Goal: Information Seeking & Learning: Learn about a topic

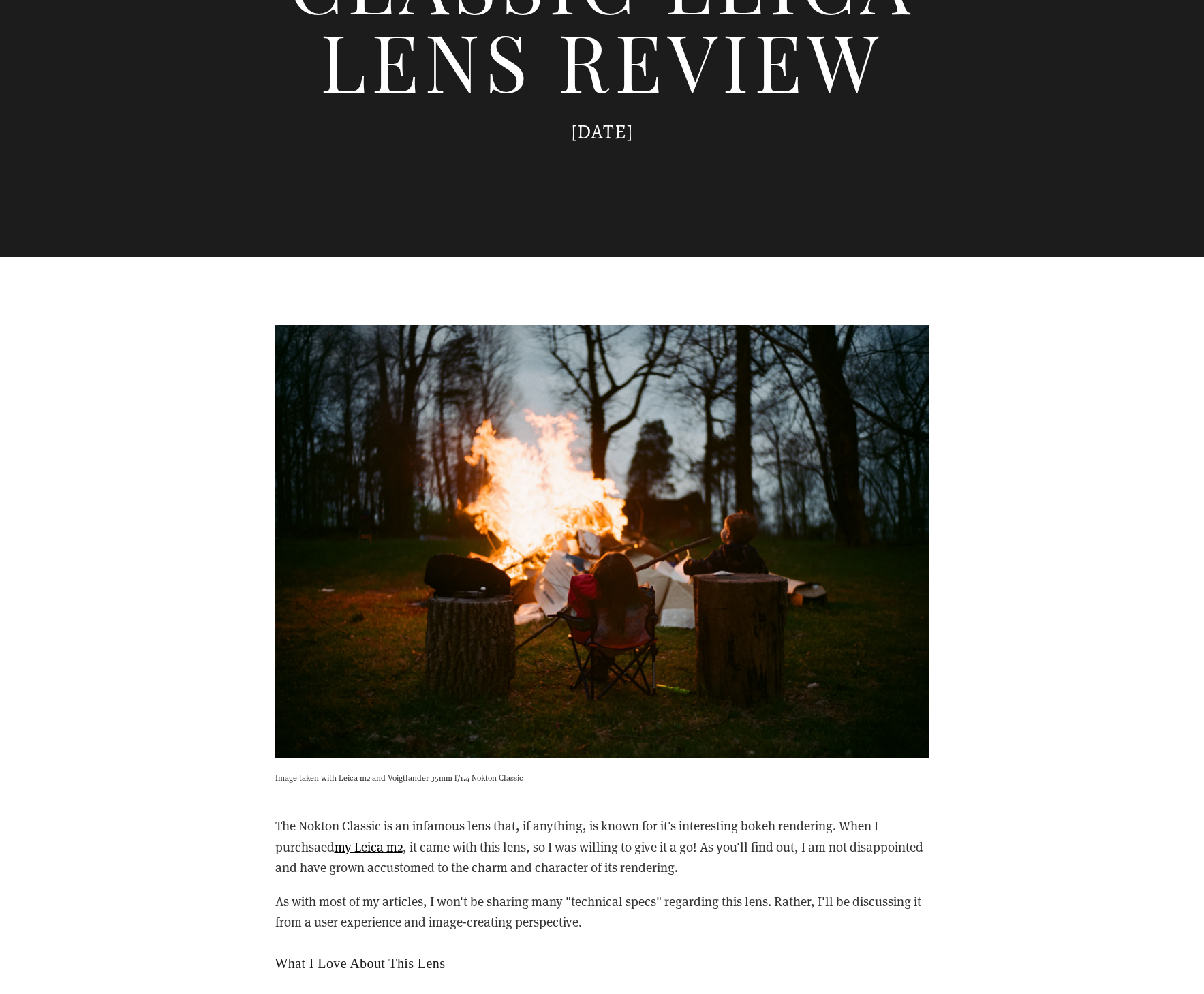
scroll to position [605, 0]
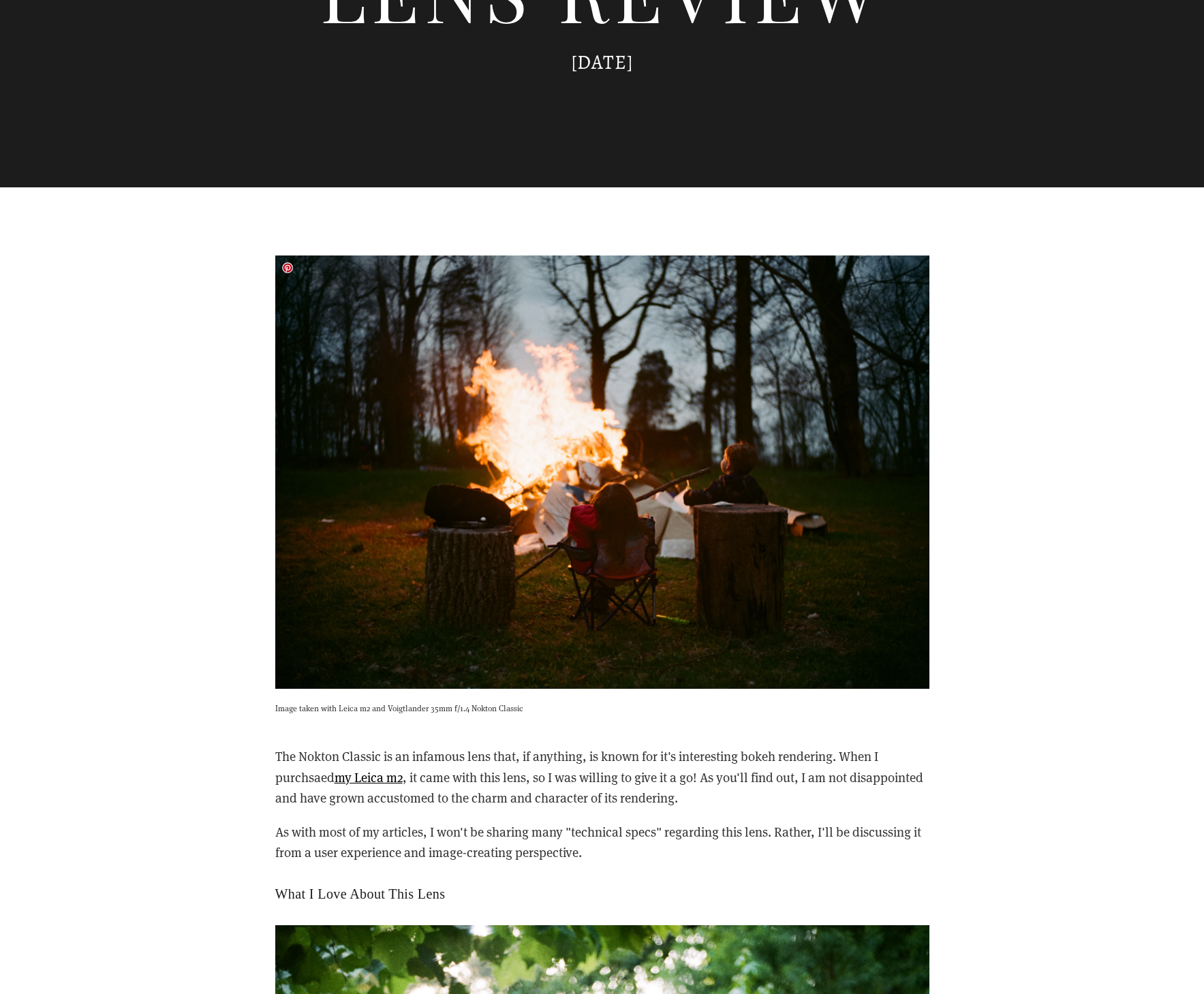
click at [599, 476] on img at bounding box center [602, 472] width 654 height 434
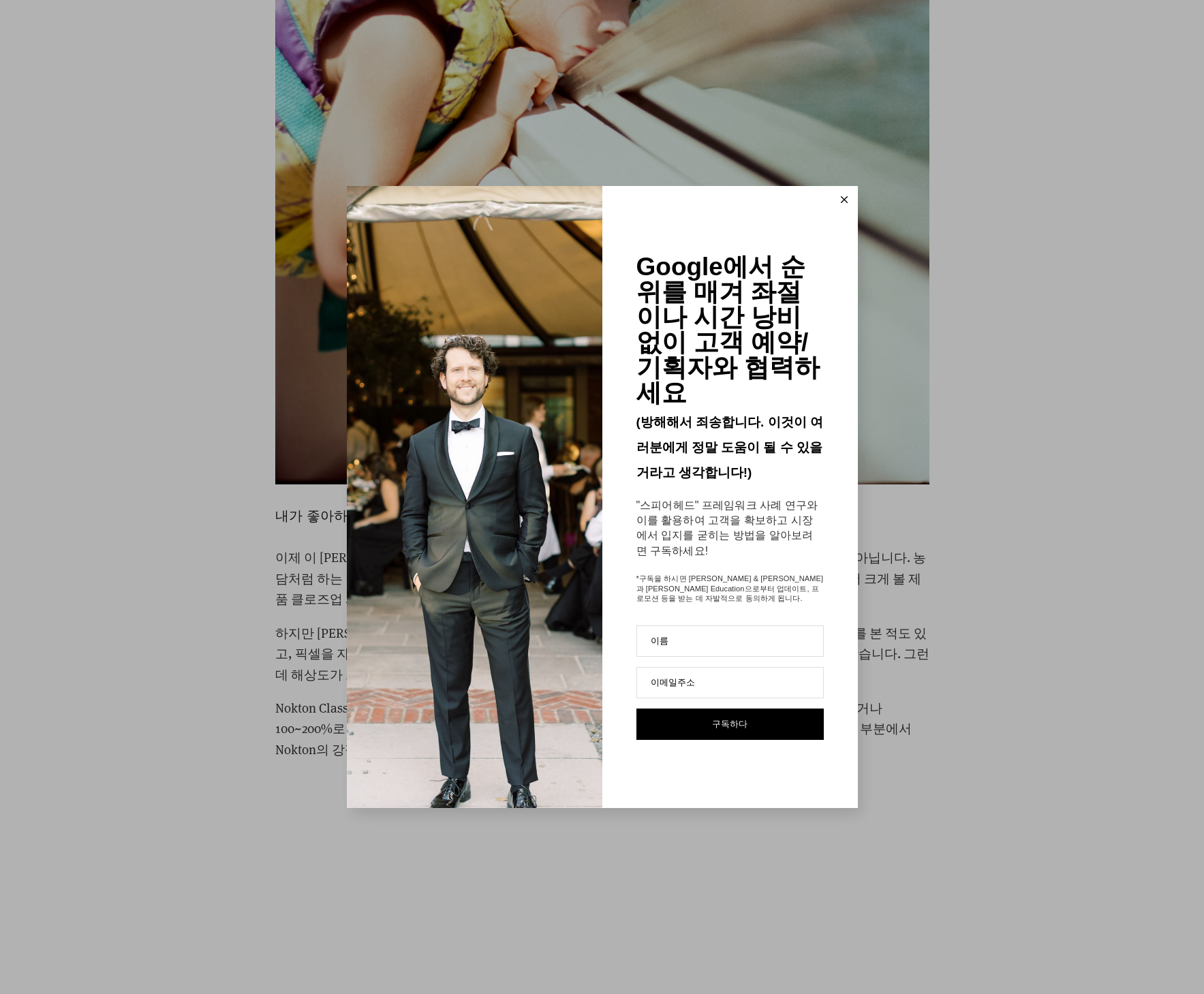
scroll to position [3318, 0]
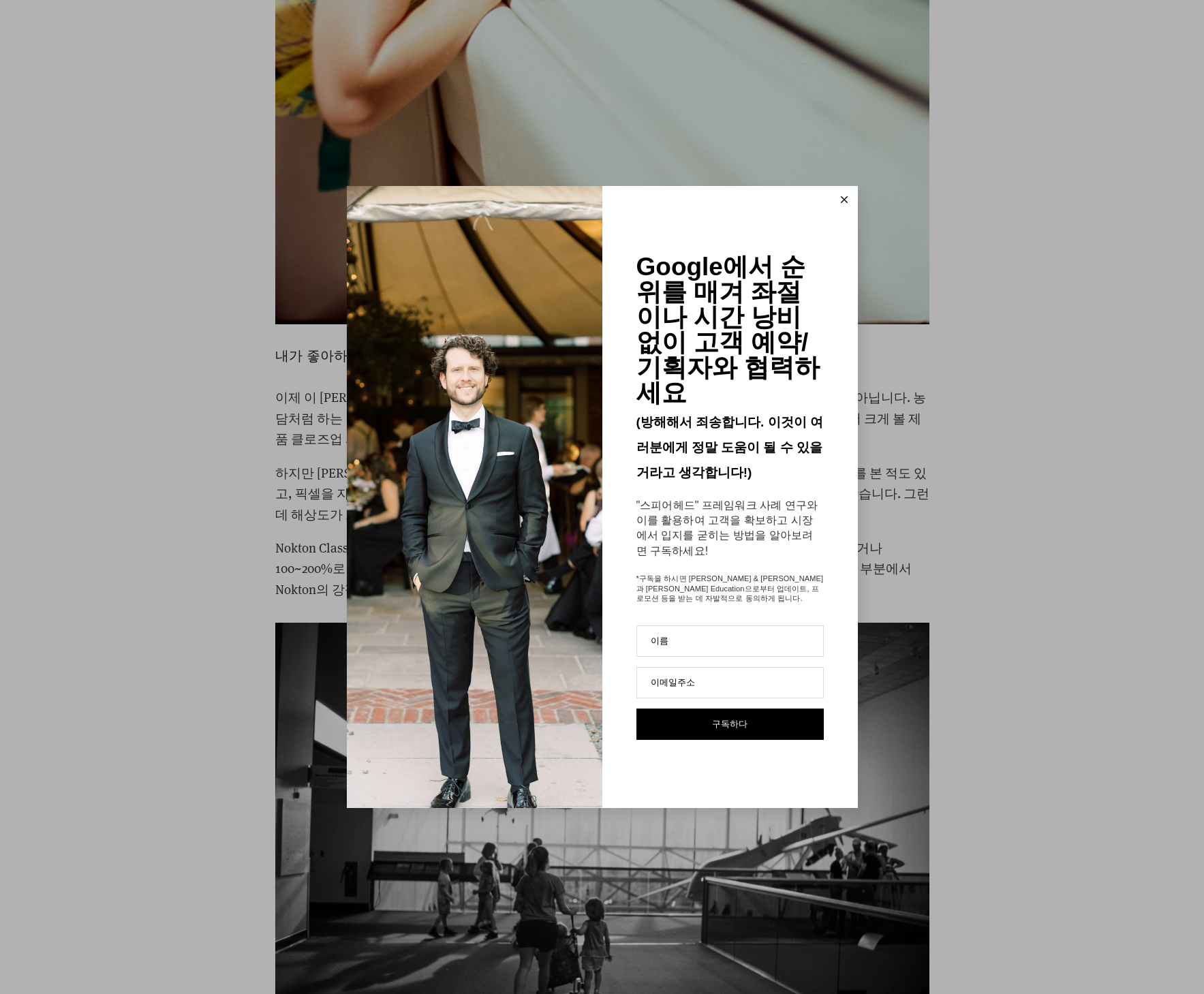
click at [849, 211] on button at bounding box center [843, 199] width 27 height 27
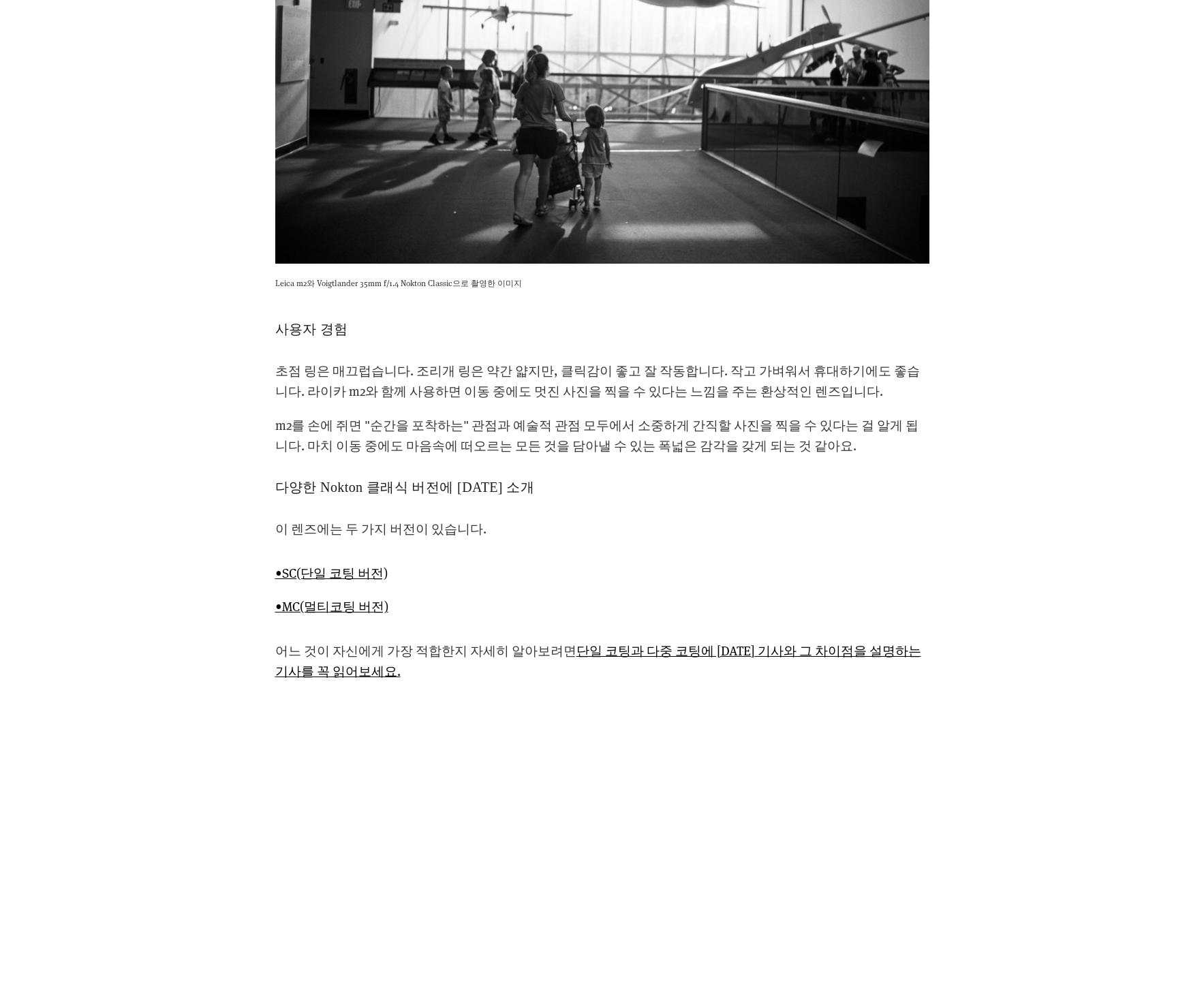
scroll to position [4191, 0]
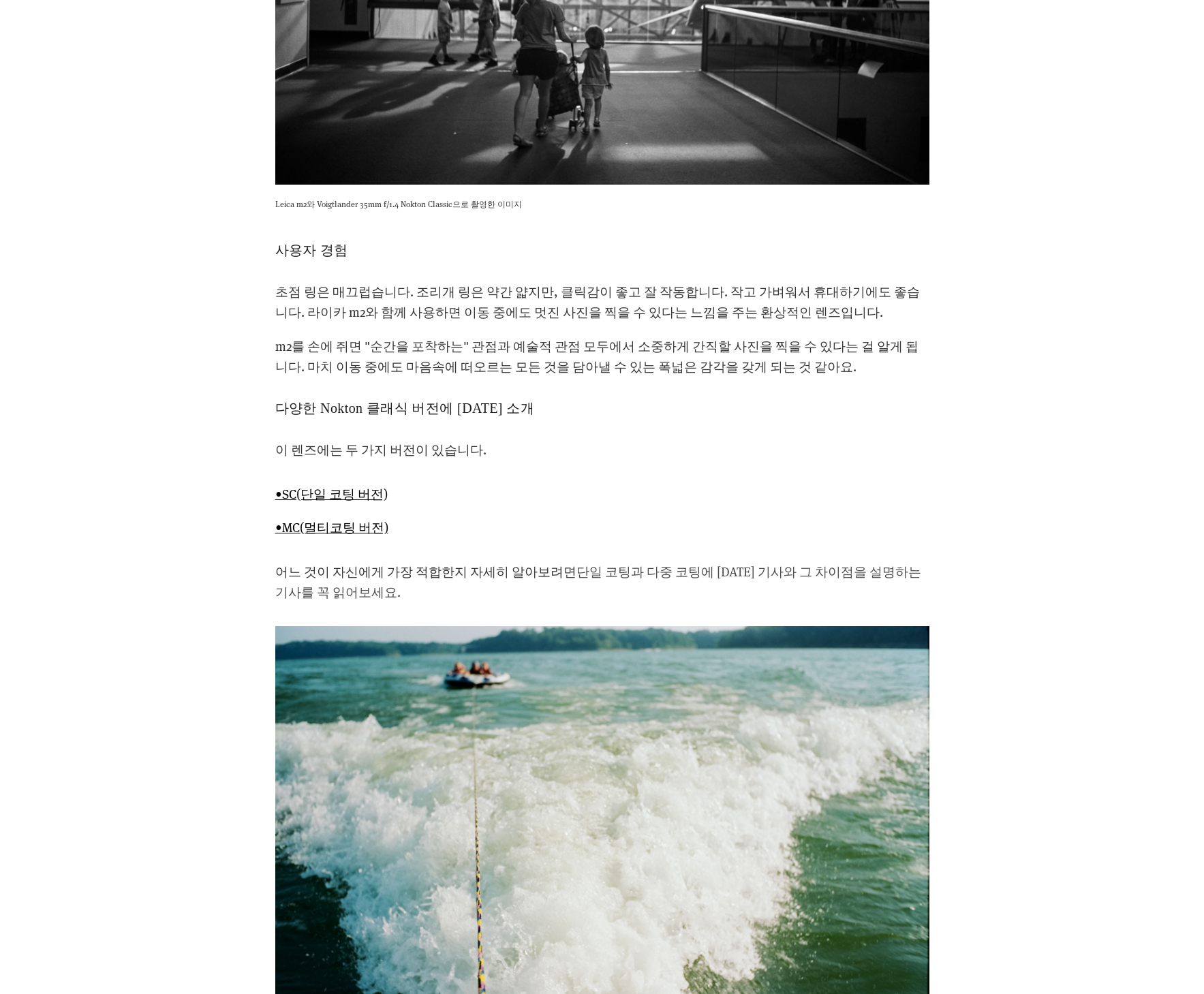
click at [773, 563] on font "단일 코팅과 다중 코팅에 대한 기사와 그 차이점을 설명하는 기사를 꼭 읽어보세요." at bounding box center [597, 581] width 646 height 38
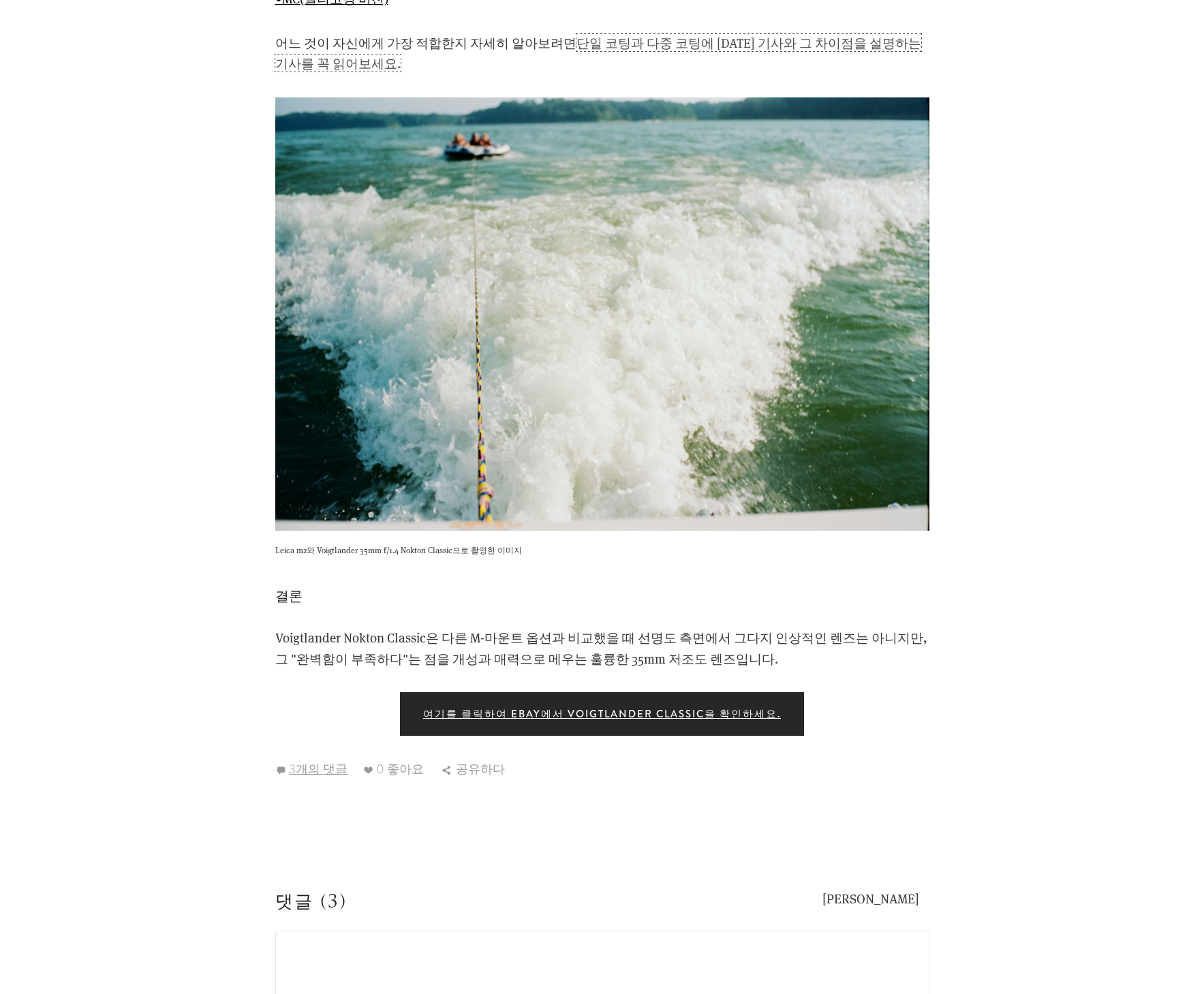
scroll to position [4750, 0]
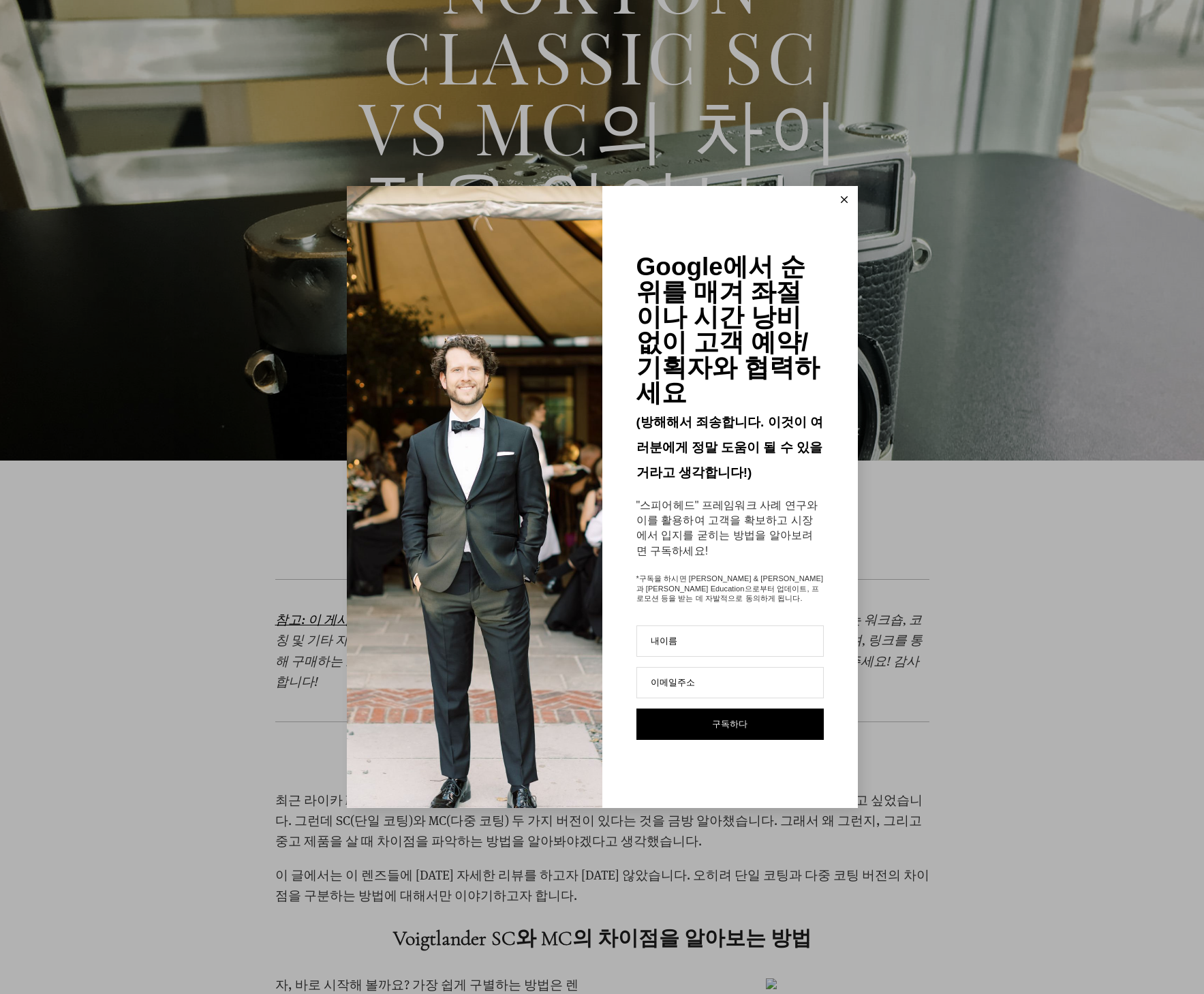
scroll to position [451, 0]
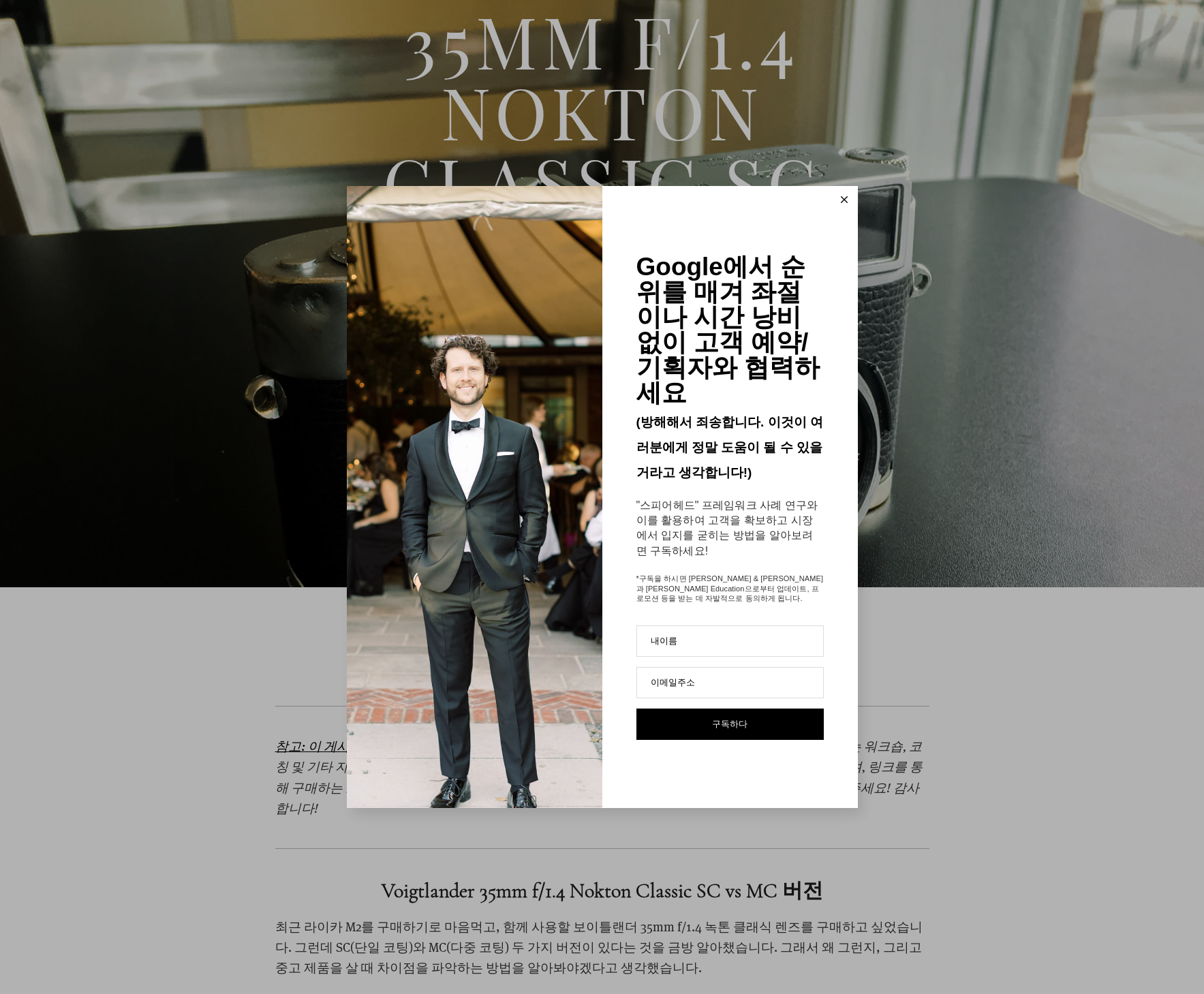
click at [842, 203] on icon at bounding box center [844, 199] width 7 height 7
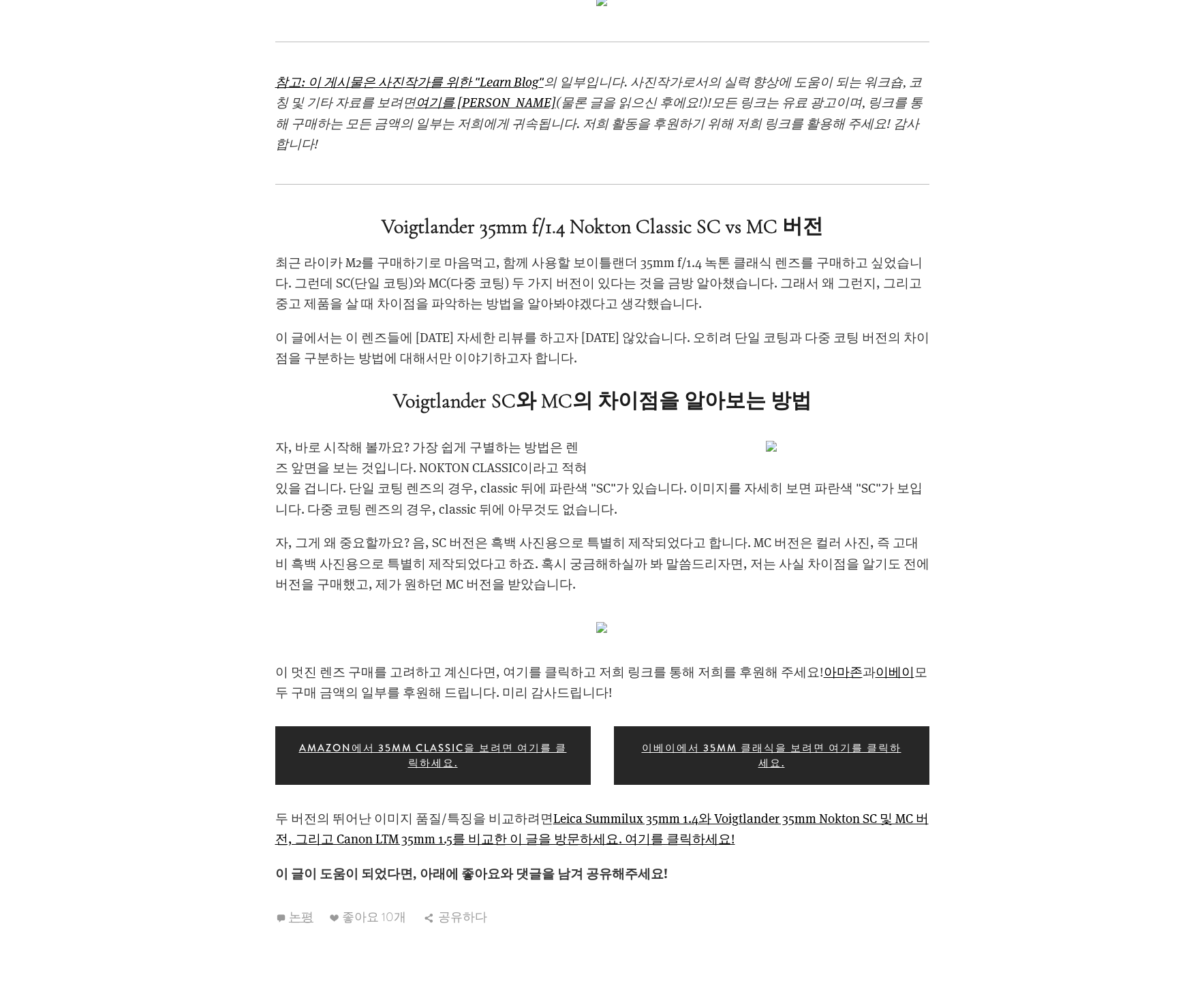
scroll to position [837, 0]
